Goal: Entertainment & Leisure: Browse casually

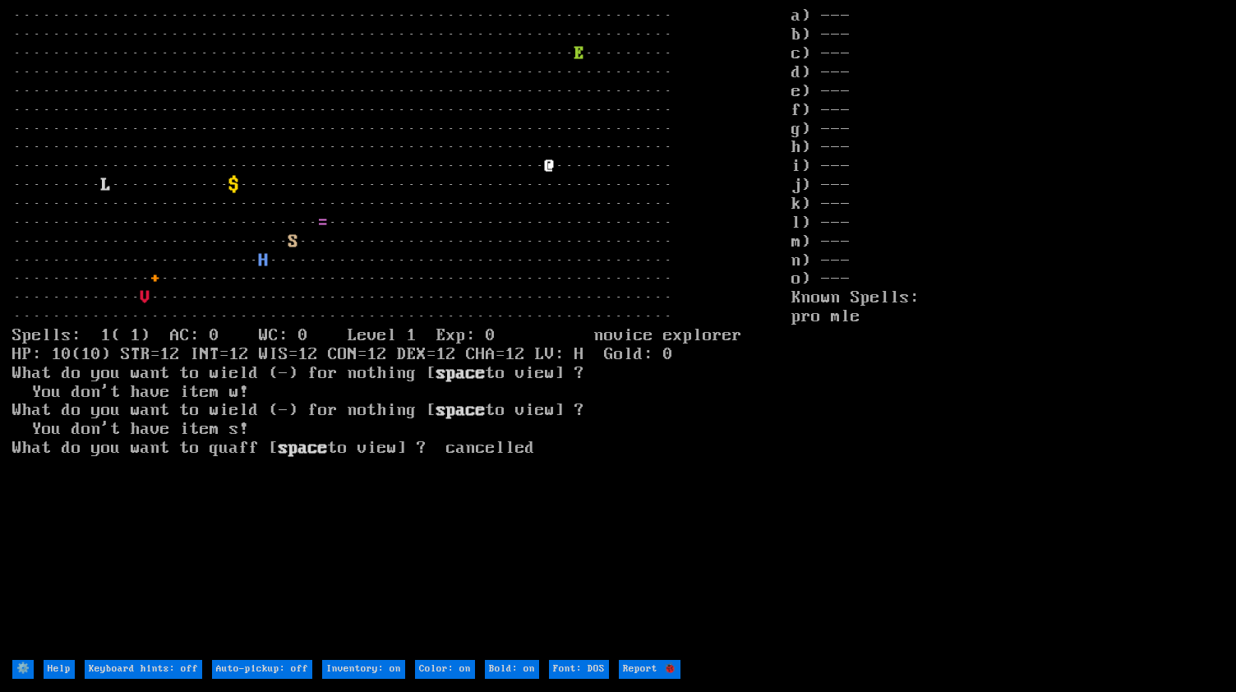
click at [159, 668] on off "Keyboard hints: off" at bounding box center [144, 669] width 118 height 19
type off "Keyboard hints: on"
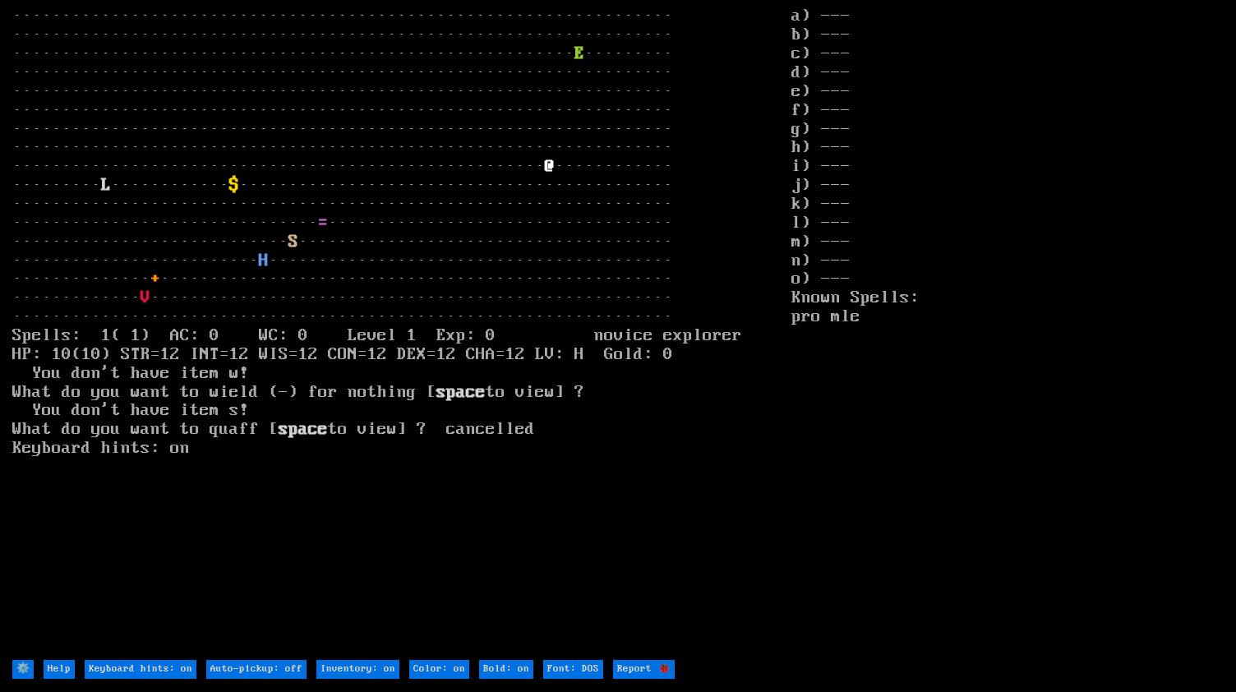
click at [66, 664] on input "Help" at bounding box center [59, 669] width 31 height 19
